Goal: Task Accomplishment & Management: Manage account settings

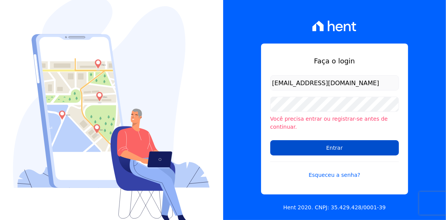
click at [334, 142] on input "Entrar" at bounding box center [334, 147] width 129 height 15
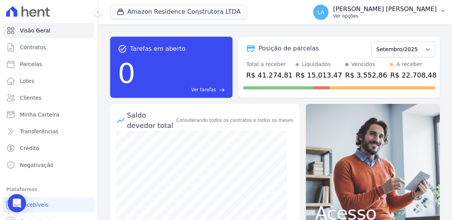
click at [443, 10] on icon "button" at bounding box center [443, 11] width 6 height 6
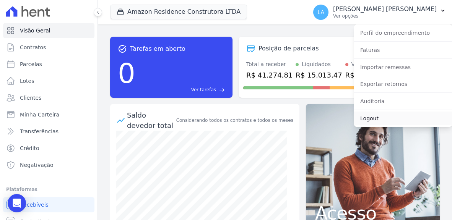
click at [377, 117] on link "Logout" at bounding box center [403, 119] width 98 height 14
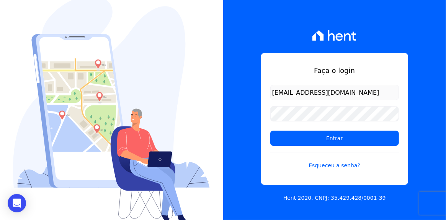
type input "[EMAIL_ADDRESS][DOMAIN_NAME]"
